Goal: Task Accomplishment & Management: Use online tool/utility

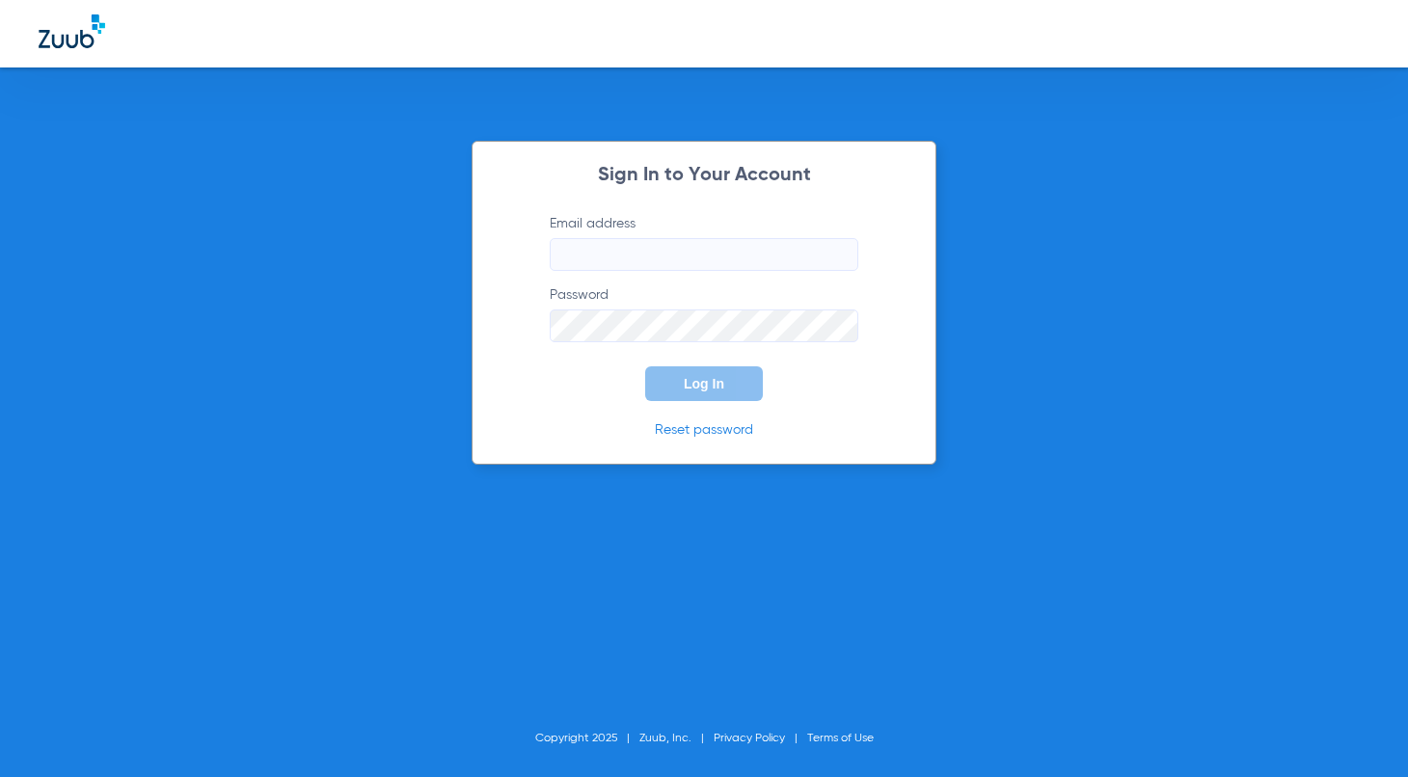
type input "[EMAIL_ADDRESS][DOMAIN_NAME]"
click at [736, 383] on button "Log In" at bounding box center [704, 383] width 118 height 35
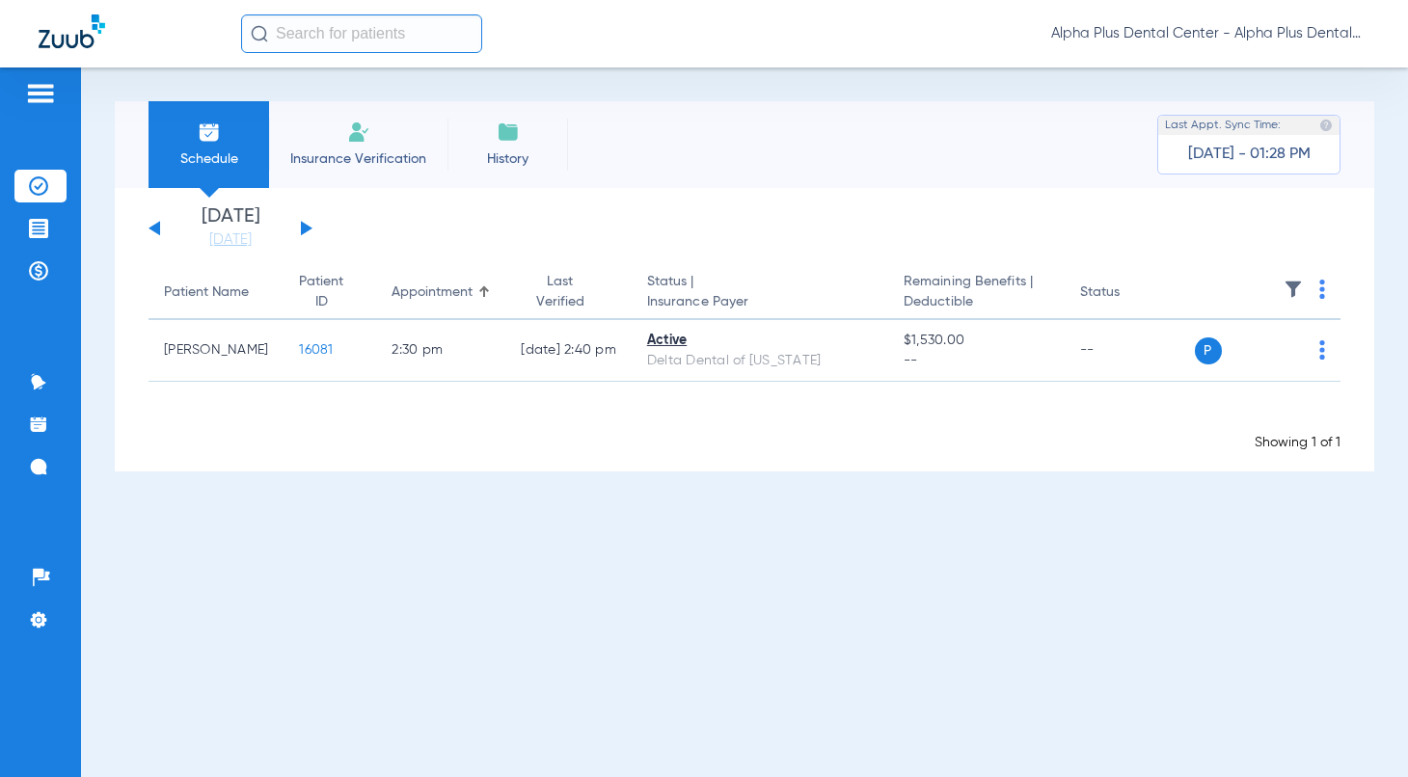
click at [303, 242] on div "[DATE] [DATE] [DATE] [DATE] [DATE] [DATE] [DATE] [DATE] [DATE] [DATE] [DATE] [D…" at bounding box center [230, 228] width 164 height 42
click at [306, 228] on button at bounding box center [307, 228] width 12 height 14
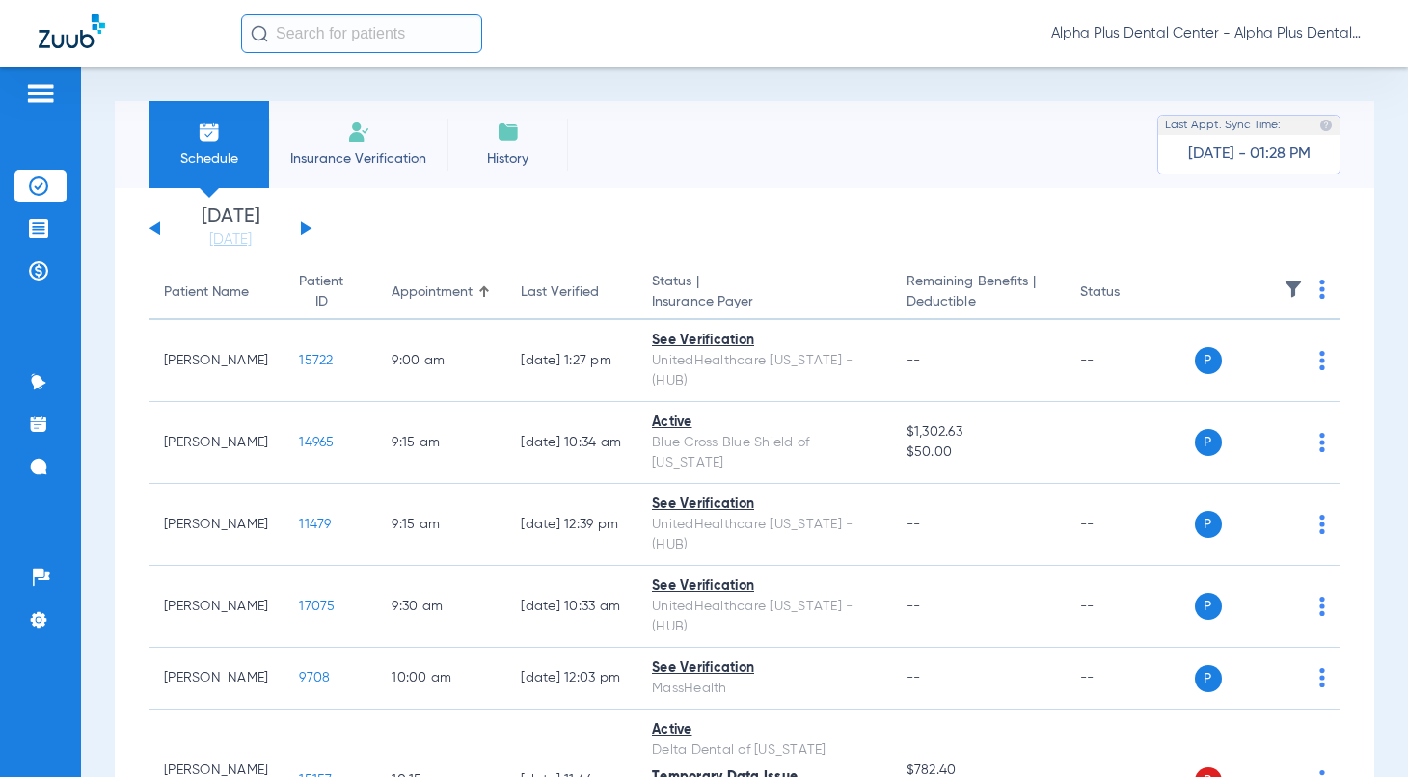
click at [306, 232] on div "[DATE] [DATE] [DATE] [DATE] [DATE] [DATE] [DATE] [DATE] [DATE] [DATE] [DATE] [D…" at bounding box center [230, 228] width 164 height 42
click at [306, 218] on div "[DATE] [DATE] [DATE] [DATE] [DATE] [DATE] [DATE] [DATE] [DATE] [DATE] [DATE] [D…" at bounding box center [230, 228] width 164 height 42
click at [305, 225] on button at bounding box center [307, 228] width 12 height 14
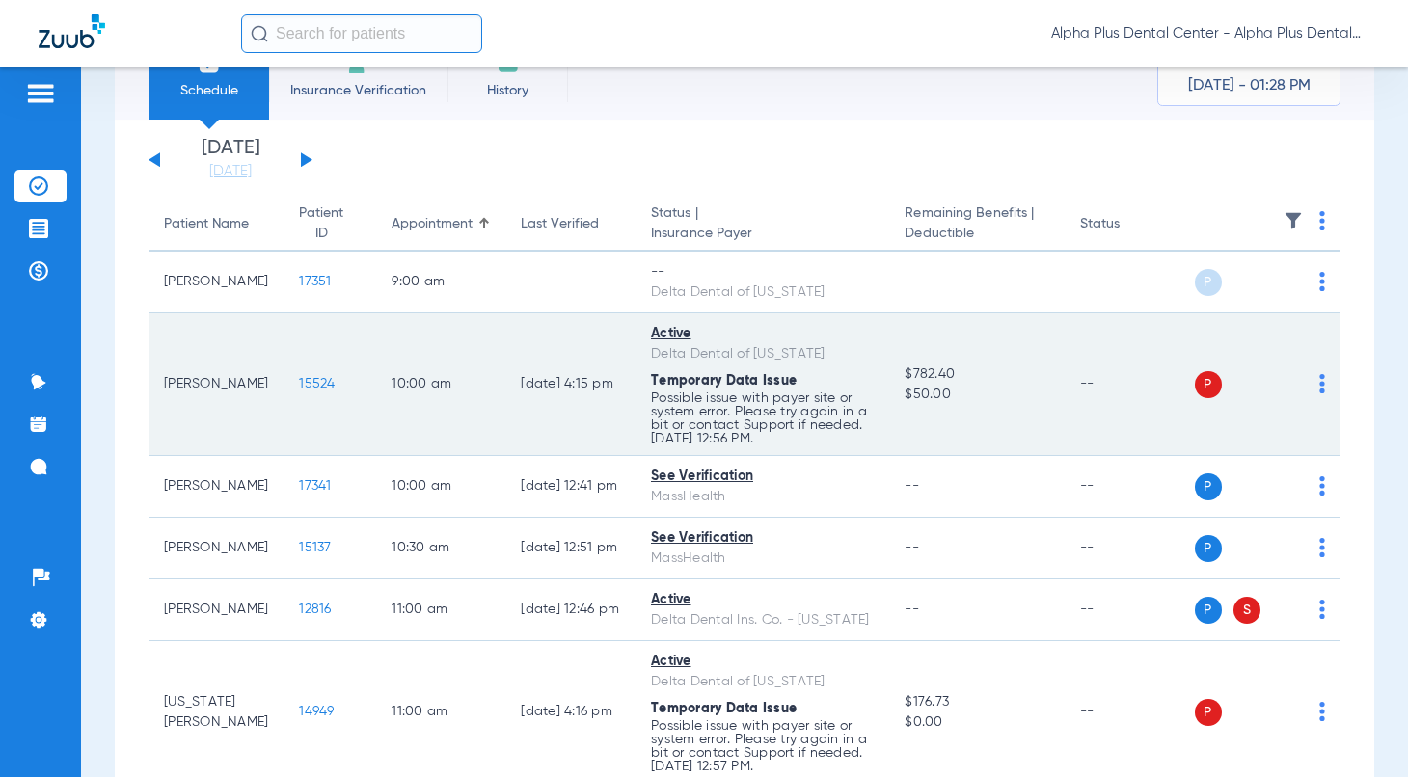
scroll to position [107, 0]
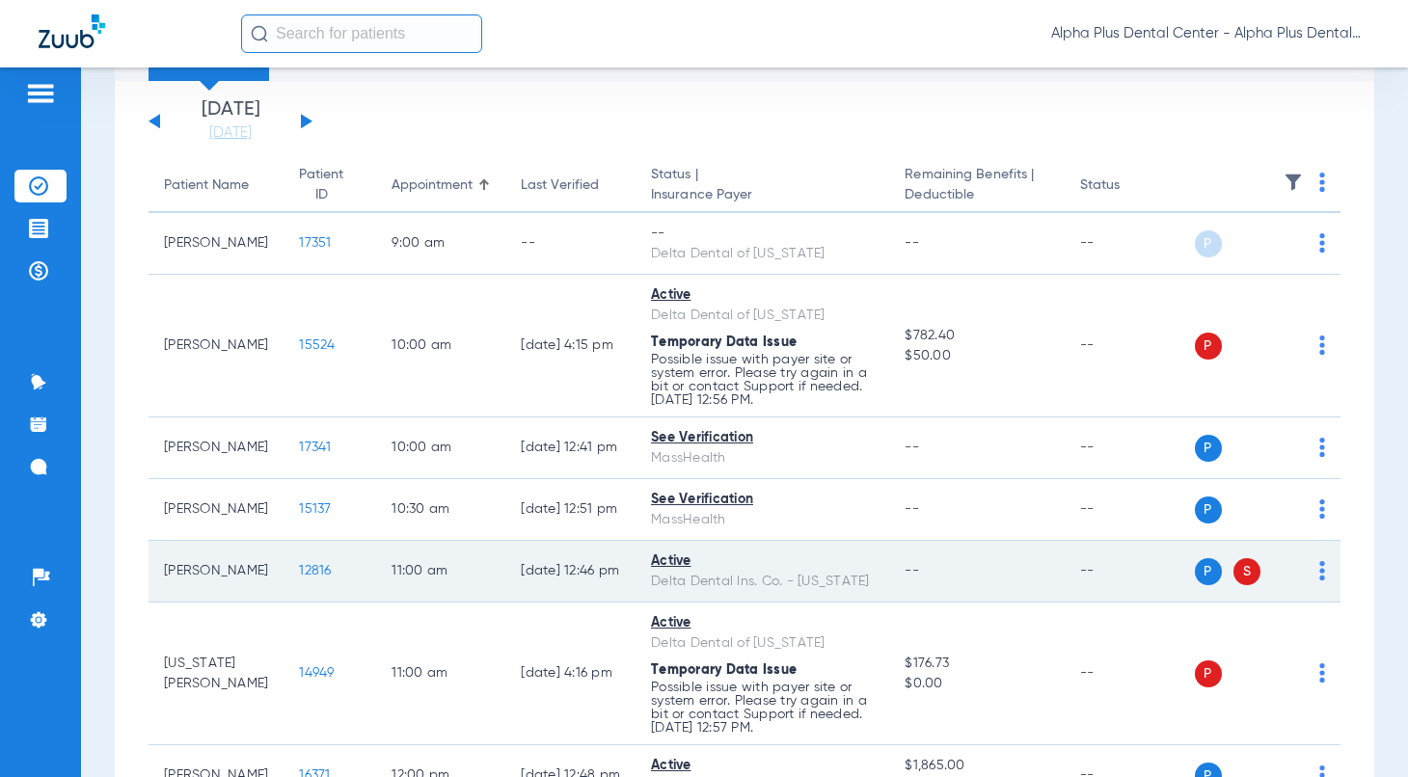
click at [309, 573] on span "12816" at bounding box center [315, 570] width 32 height 13
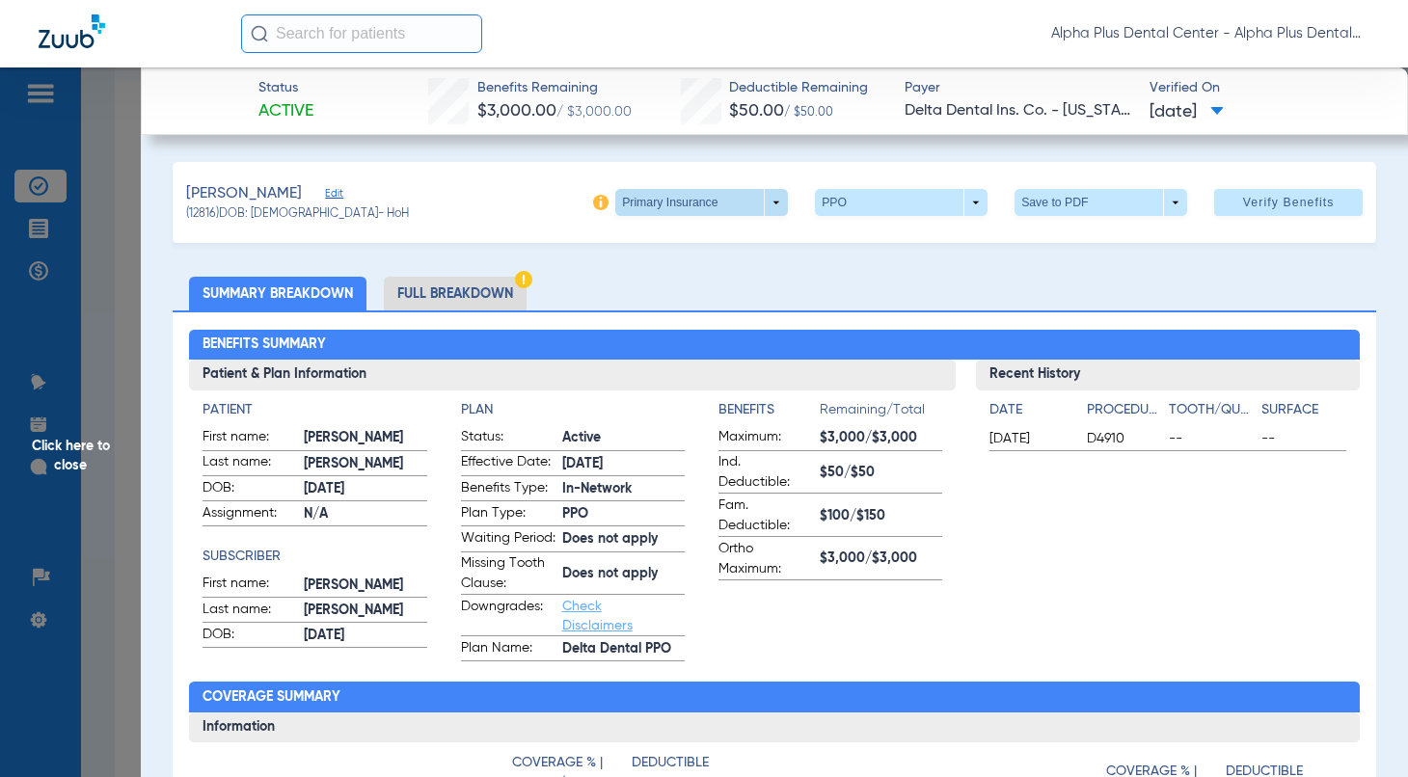
click at [769, 203] on span at bounding box center [701, 202] width 173 height 27
click at [706, 277] on span "Secondary Insurance" at bounding box center [679, 279] width 127 height 13
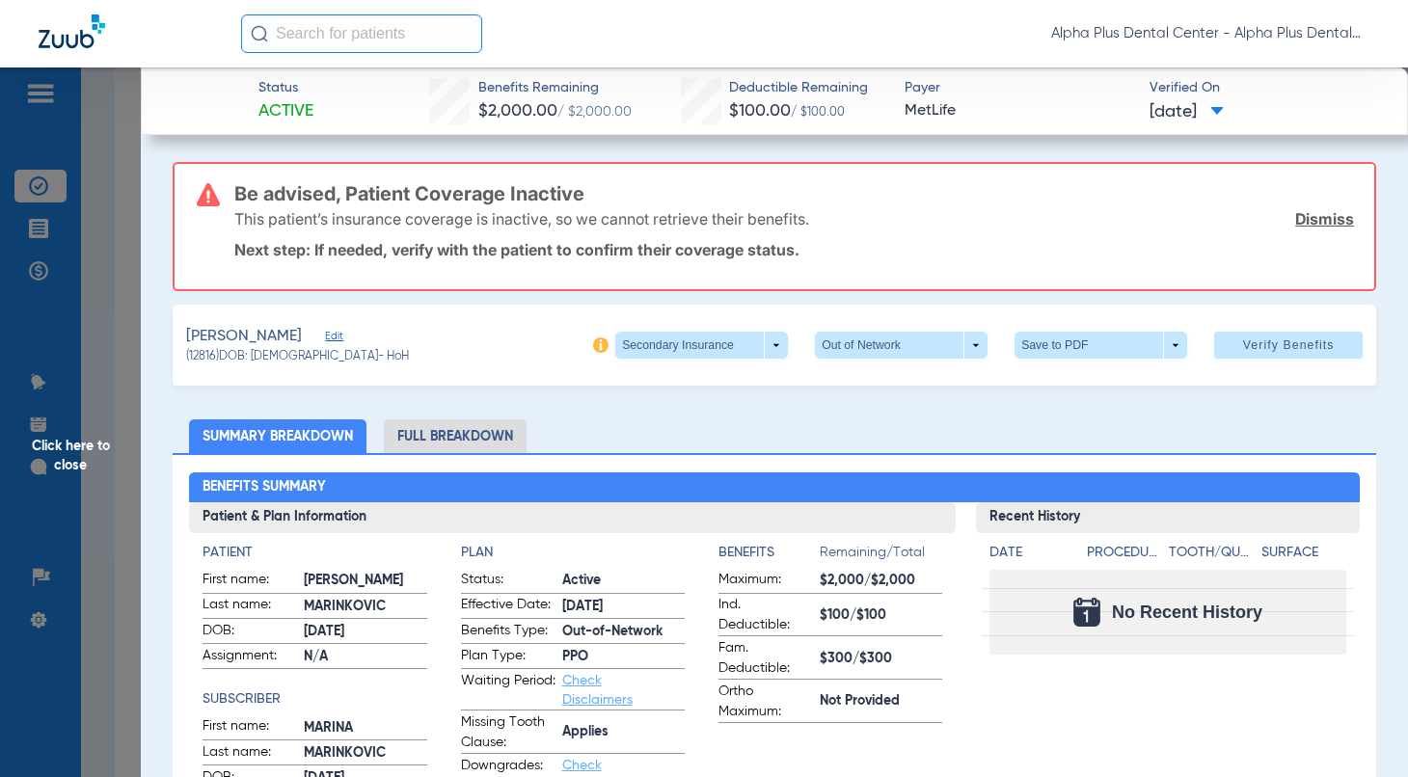
click at [80, 450] on span "Click here to close" at bounding box center [70, 455] width 141 height 777
